Goal: Transaction & Acquisition: Subscribe to service/newsletter

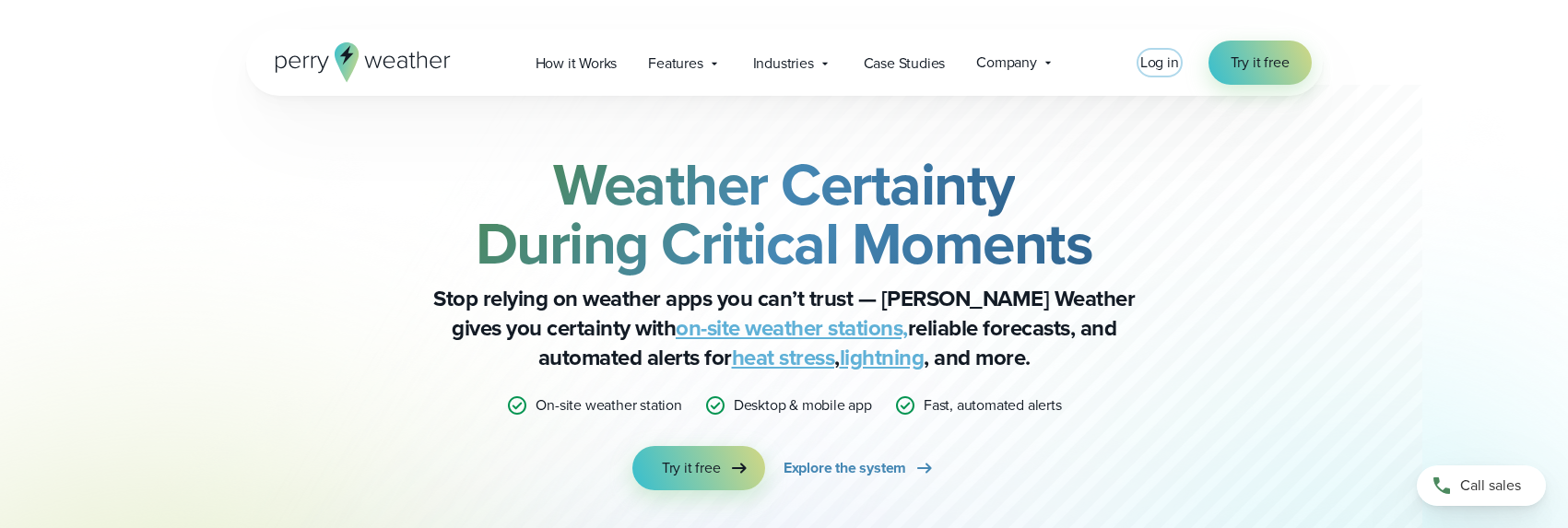
click at [1165, 59] on span "Log in" at bounding box center [1159, 62] width 38 height 21
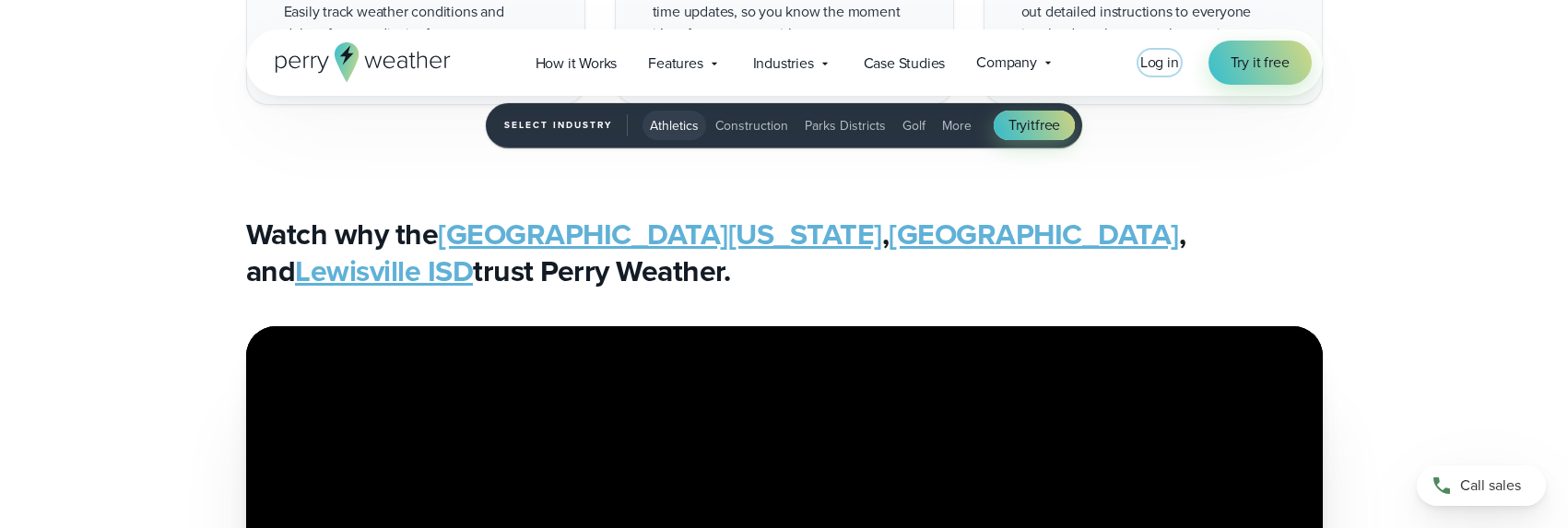
scroll to position [3409, 0]
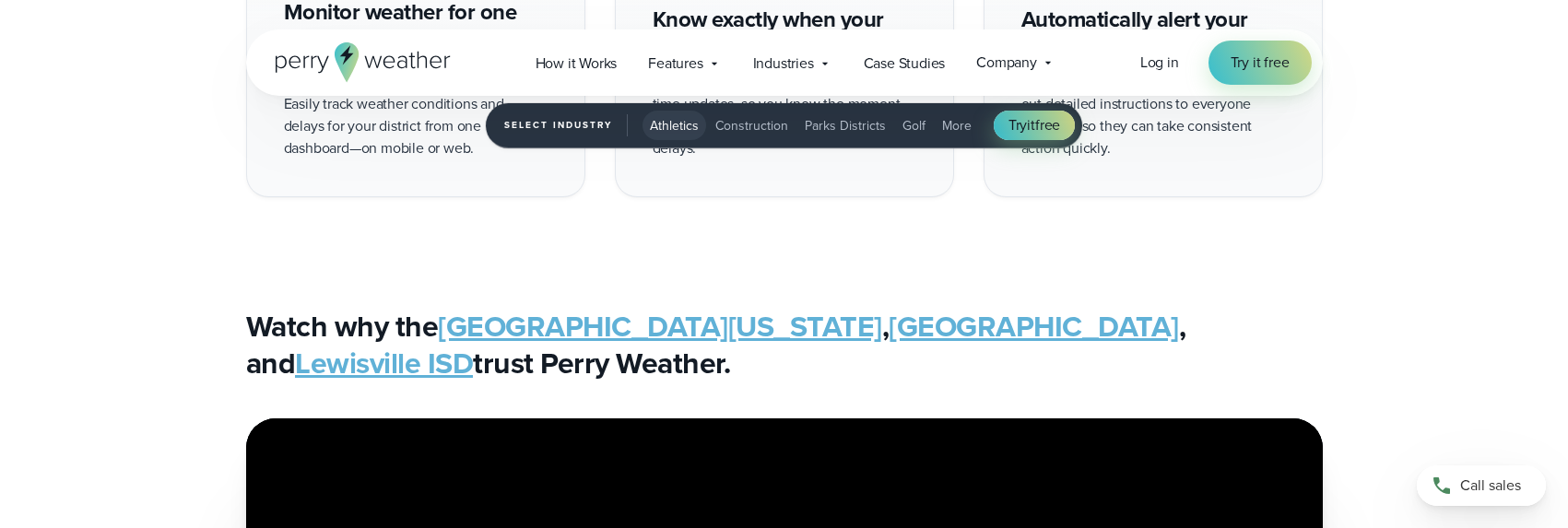
click at [682, 121] on span "Athletics" at bounding box center [674, 126] width 49 height 19
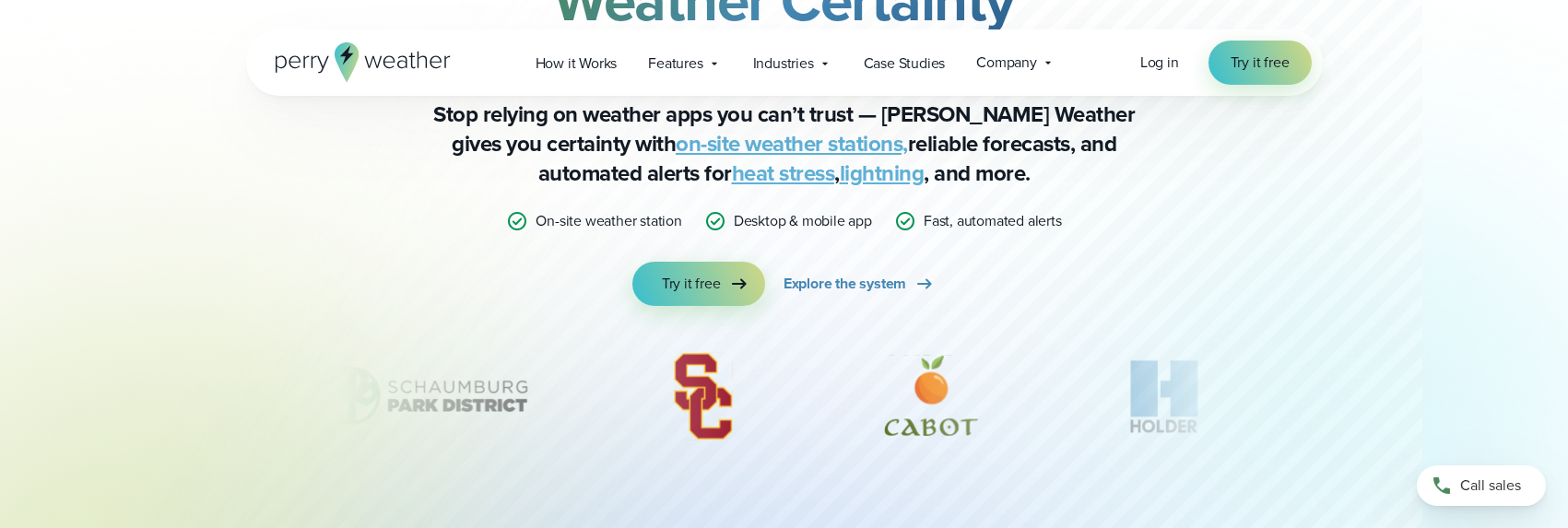
scroll to position [0, 0]
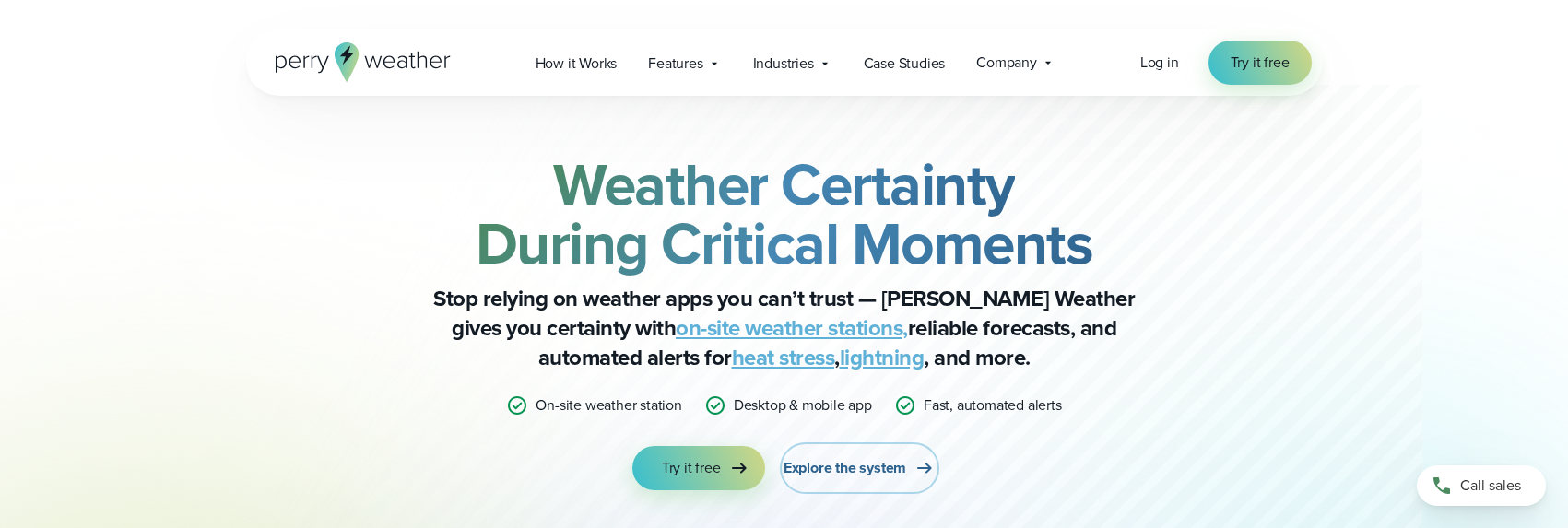
click at [850, 470] on span "Explore the system" at bounding box center [845, 468] width 123 height 22
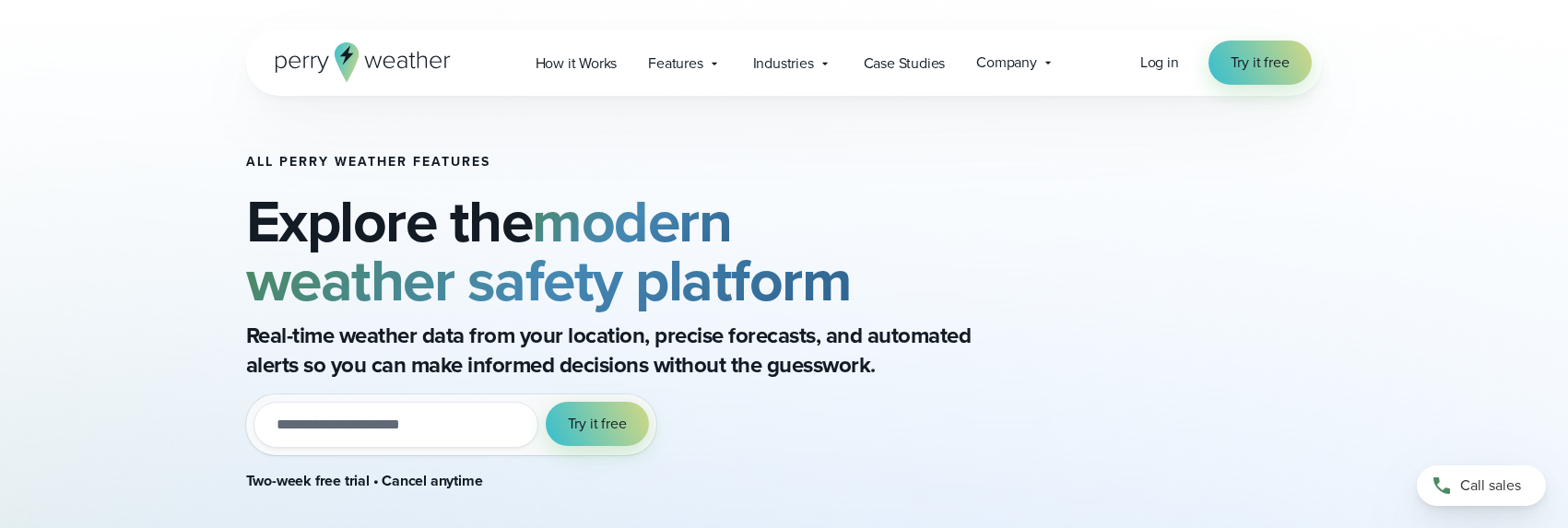
click at [386, 430] on input "email" at bounding box center [395, 425] width 285 height 46
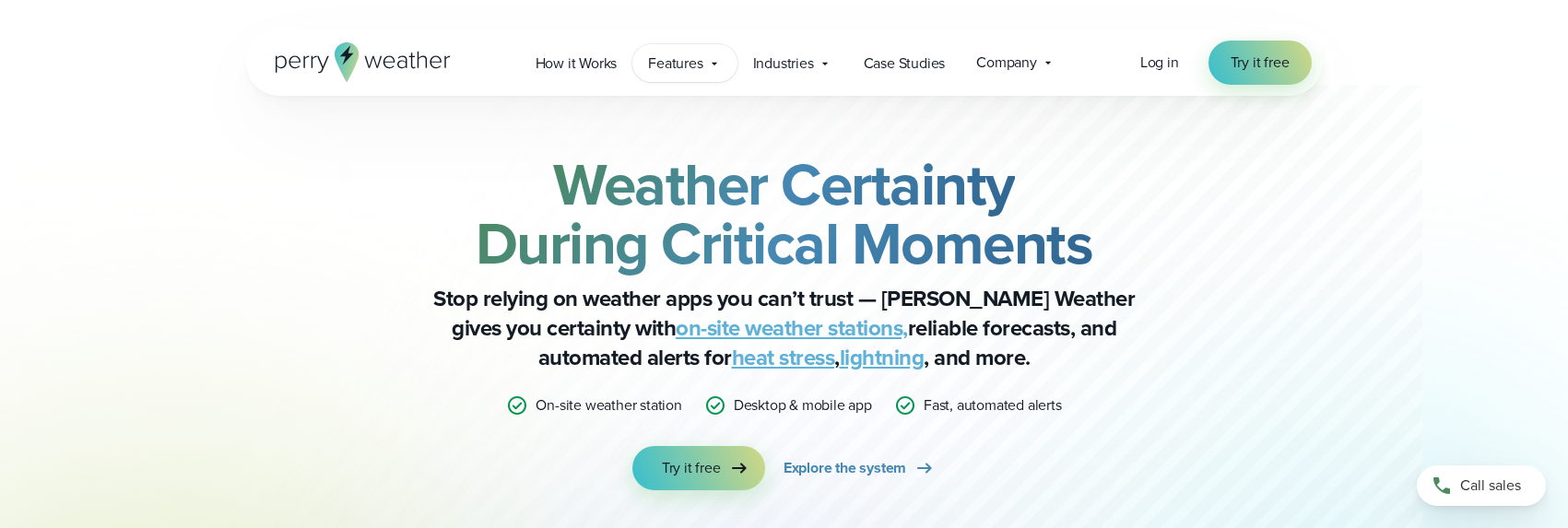
click at [690, 60] on span "Features" at bounding box center [675, 63] width 55 height 22
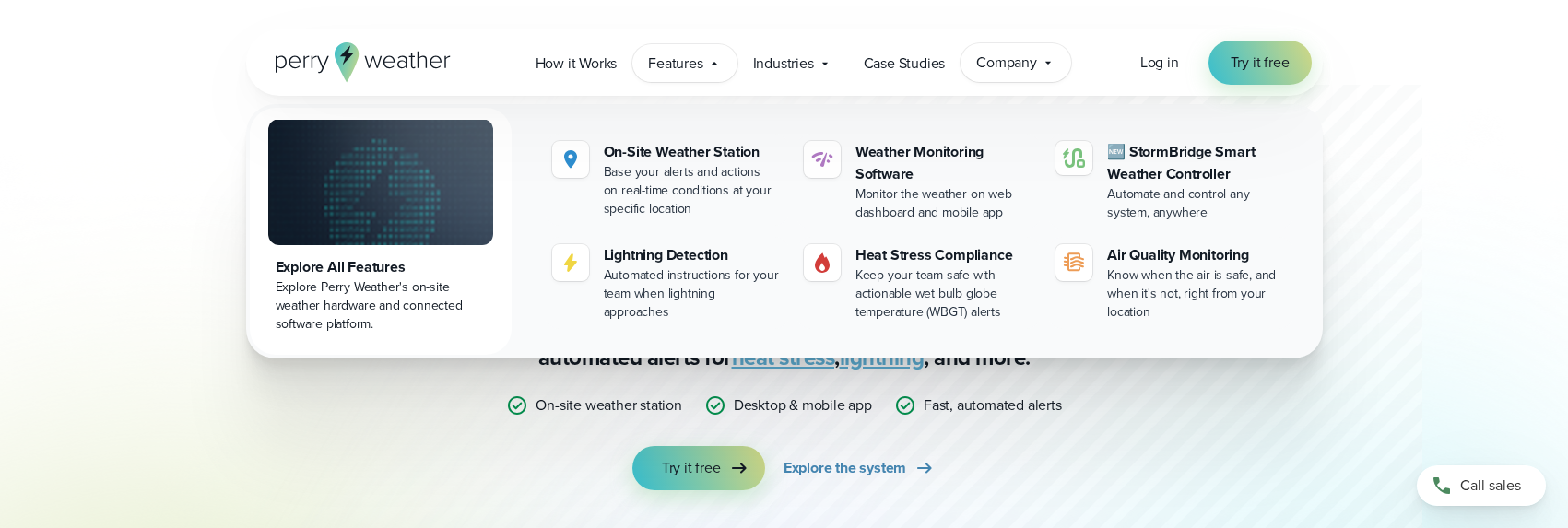
click at [1035, 59] on span "Company" at bounding box center [1006, 62] width 60 height 22
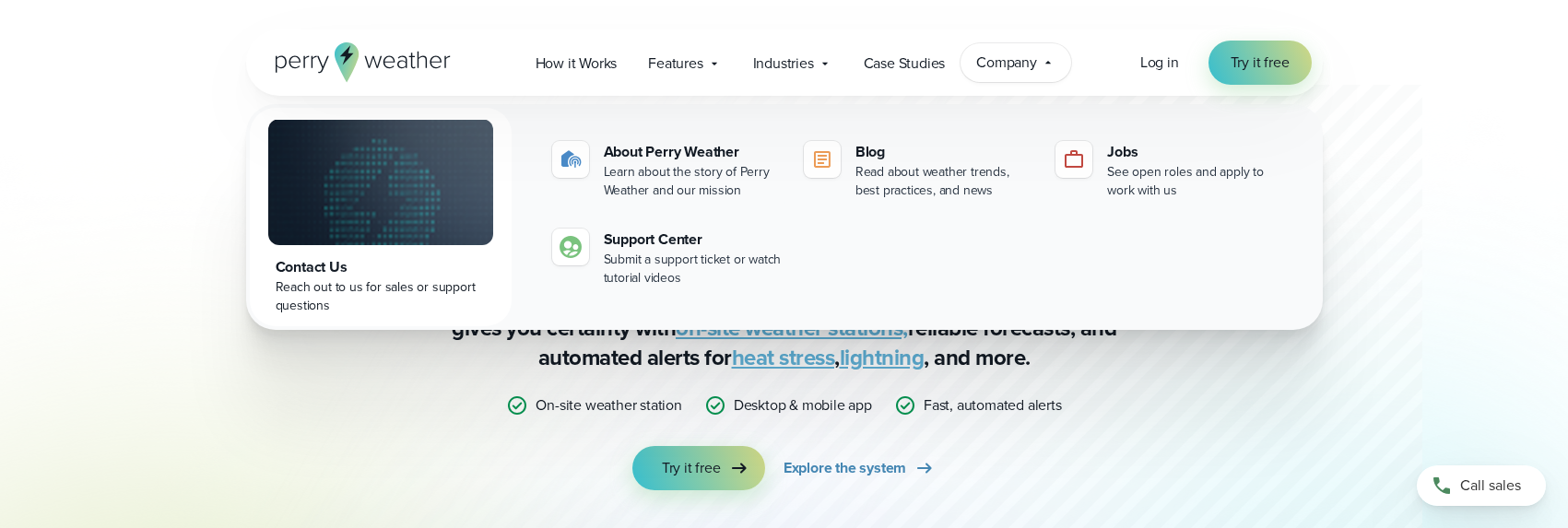
click at [1437, 203] on div "Weather Certainty During Critical Moments Stop relying on weather apps you can’…" at bounding box center [784, 406] width 1327 height 621
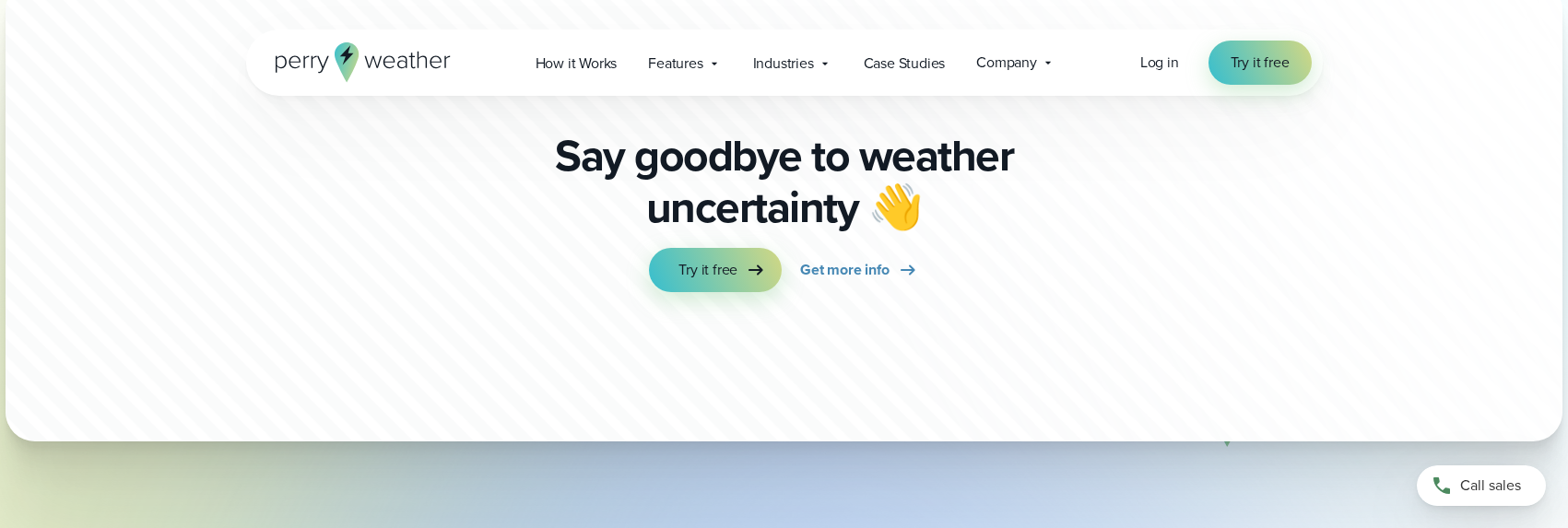
scroll to position [5482, 0]
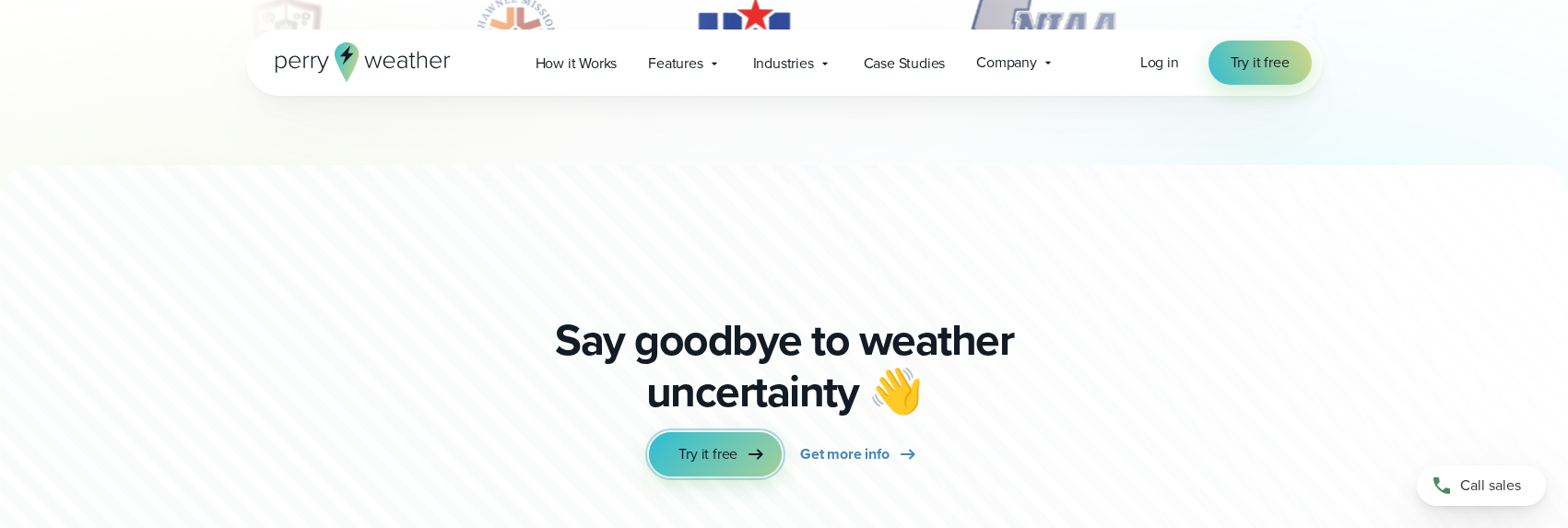
click at [750, 462] on icon at bounding box center [756, 453] width 22 height 22
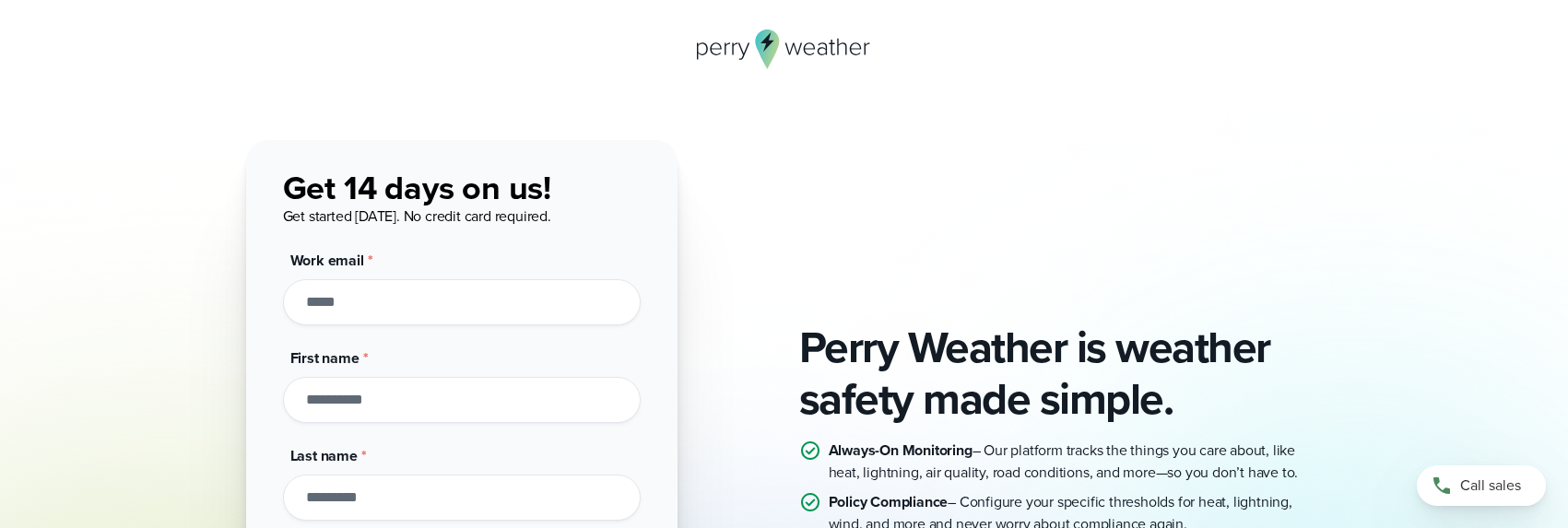
click at [348, 304] on input "Work email *" at bounding box center [461, 302] width 358 height 46
